Goal: Communication & Community: Ask a question

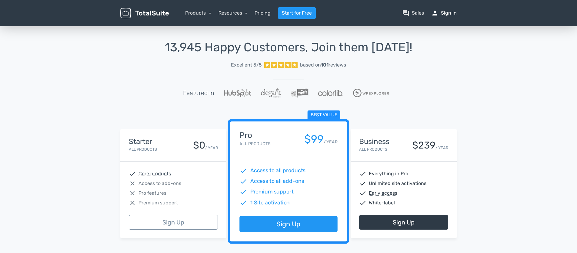
click at [444, 14] on link "person Sign in" at bounding box center [444, 12] width 25 height 7
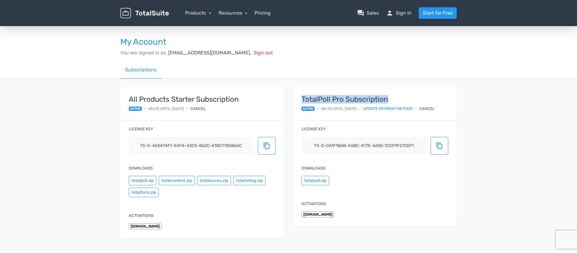
drag, startPoint x: 392, startPoint y: 99, endPoint x: 302, endPoint y: 96, distance: 89.8
click at [302, 96] on strong "TotalPoll Pro Subscription" at bounding box center [368, 99] width 133 height 8
copy strong "TotalPoll Pro Subscription"
click at [434, 108] on div "Cancel" at bounding box center [426, 109] width 15 height 6
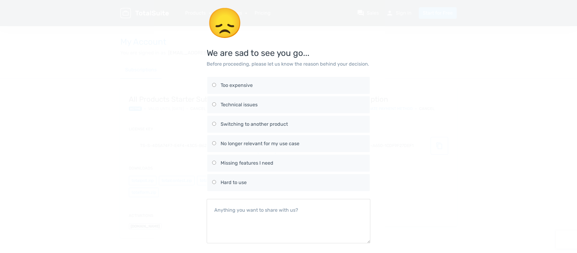
click at [215, 183] on input "Hard to use" at bounding box center [214, 182] width 4 height 4
radio input "true"
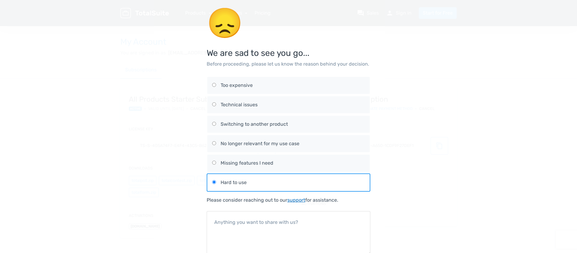
click at [300, 201] on link "support" at bounding box center [297, 200] width 18 height 6
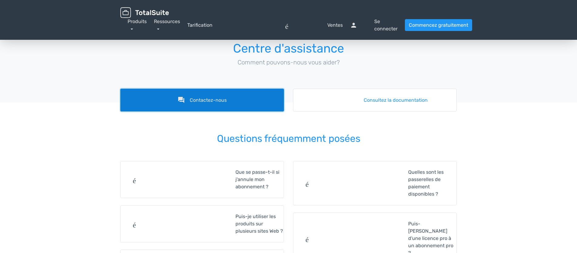
click at [218, 100] on font "Contactez-nous" at bounding box center [208, 100] width 37 height 6
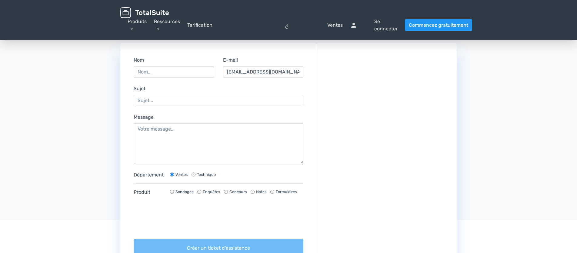
scroll to position [79, 0]
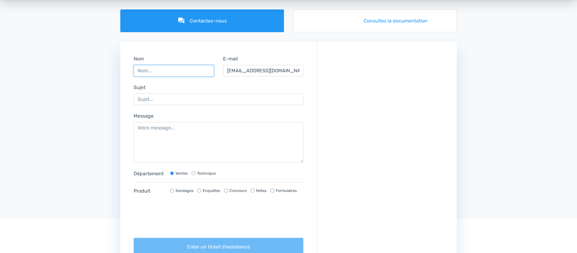
click at [165, 71] on input "Nom" at bounding box center [174, 71] width 80 height 12
type input "Massin Kevin Labidi"
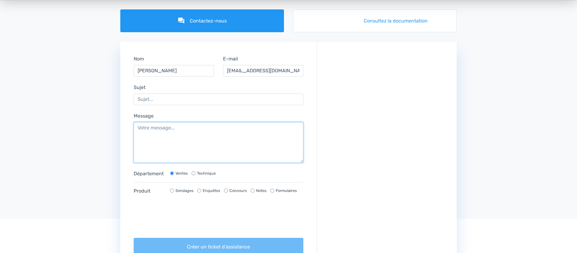
click at [169, 130] on textarea "Message" at bounding box center [219, 142] width 170 height 41
paste textarea "Hi, I would like to cancel my TotalPoll Pro Subscription. Please advise on how …"
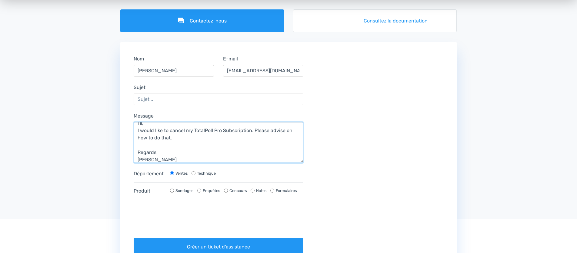
drag, startPoint x: 250, startPoint y: 130, endPoint x: 138, endPoint y: 130, distance: 112.2
click at [128, 127] on form "Nom Massin Kevin Labidi E-mail labidikm@gmail.com Sujet Message Hi, I would lik…" at bounding box center [219, 155] width 196 height 217
type textarea "Hi, I would like to cancel my TotalPoll Pro Subscription. Please advise on how …"
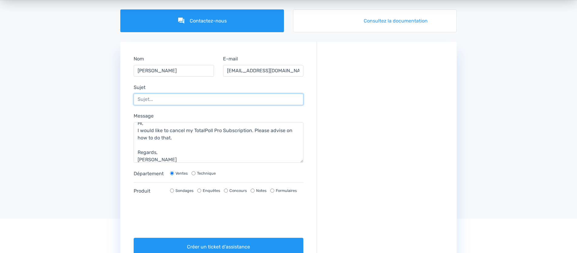
click at [147, 98] on input "Sujet" at bounding box center [219, 99] width 170 height 12
paste input "I would like to cancel my TotalPoll Pro Subscription"
type input "I would like to cancel my TotalPoll Pro Subscription"
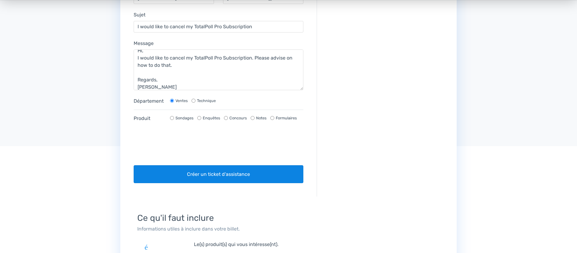
scroll to position [153, 0]
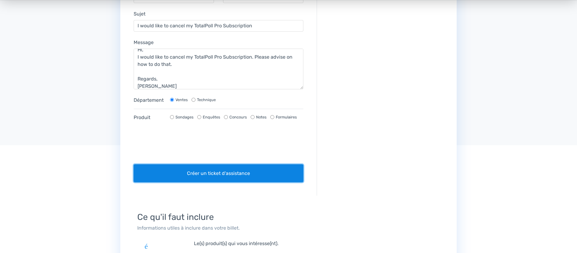
click at [205, 175] on font "Créer un ticket d'assistance" at bounding box center [218, 173] width 63 height 6
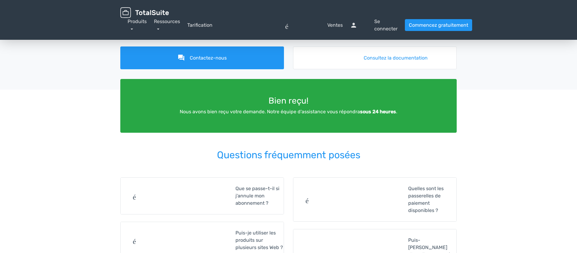
scroll to position [0, 0]
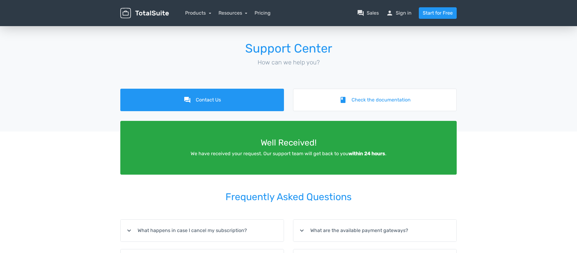
drag, startPoint x: 407, startPoint y: 29, endPoint x: 346, endPoint y: 14, distance: 63.4
click at [396, 25] on div "menu Products TotalPoll WordPress Poll and Contest Plugin TotalContest TotalRat…" at bounding box center [288, 206] width 577 height 413
